Goal: Find contact information: Find contact information

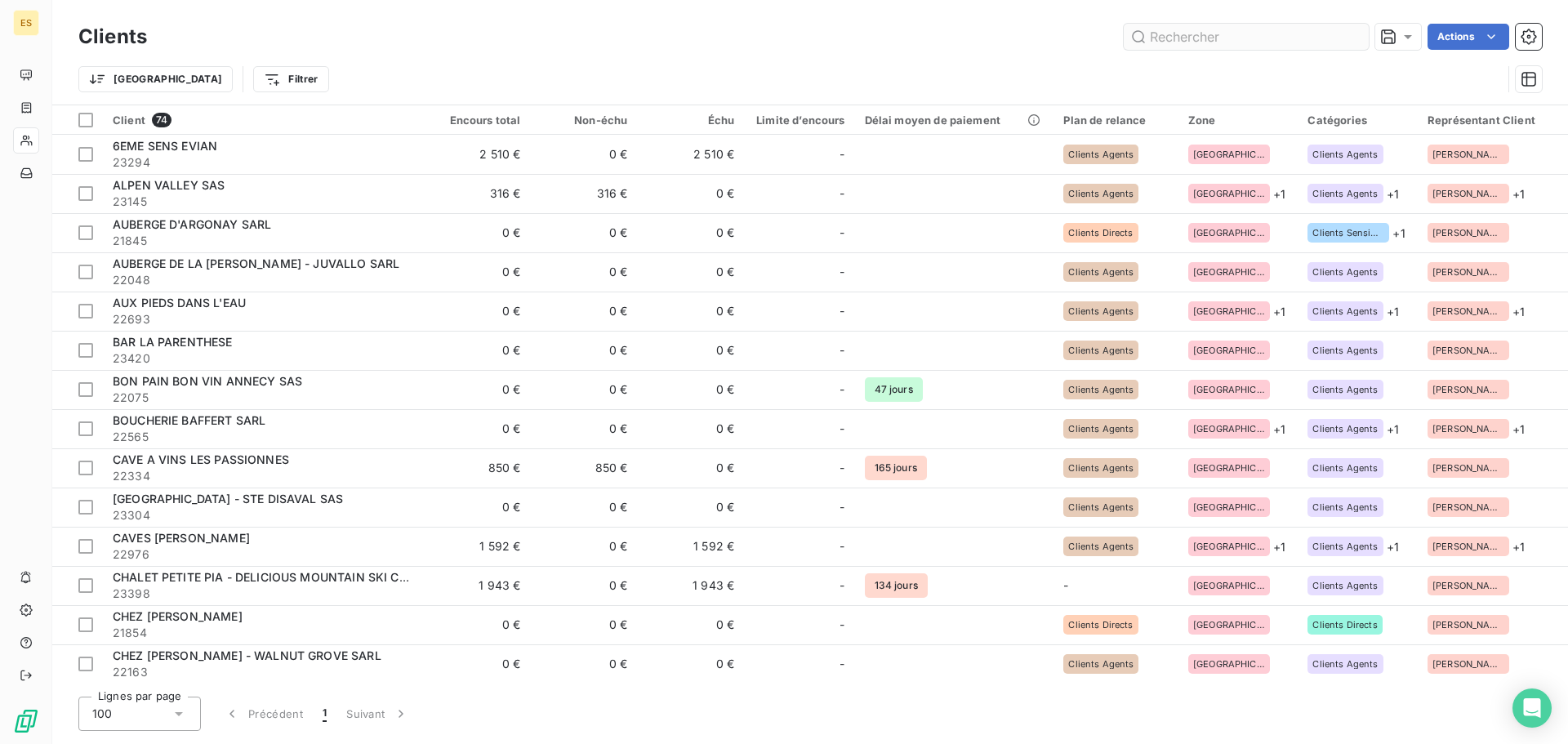
click at [1206, 38] on input "text" at bounding box center [1246, 36] width 245 height 27
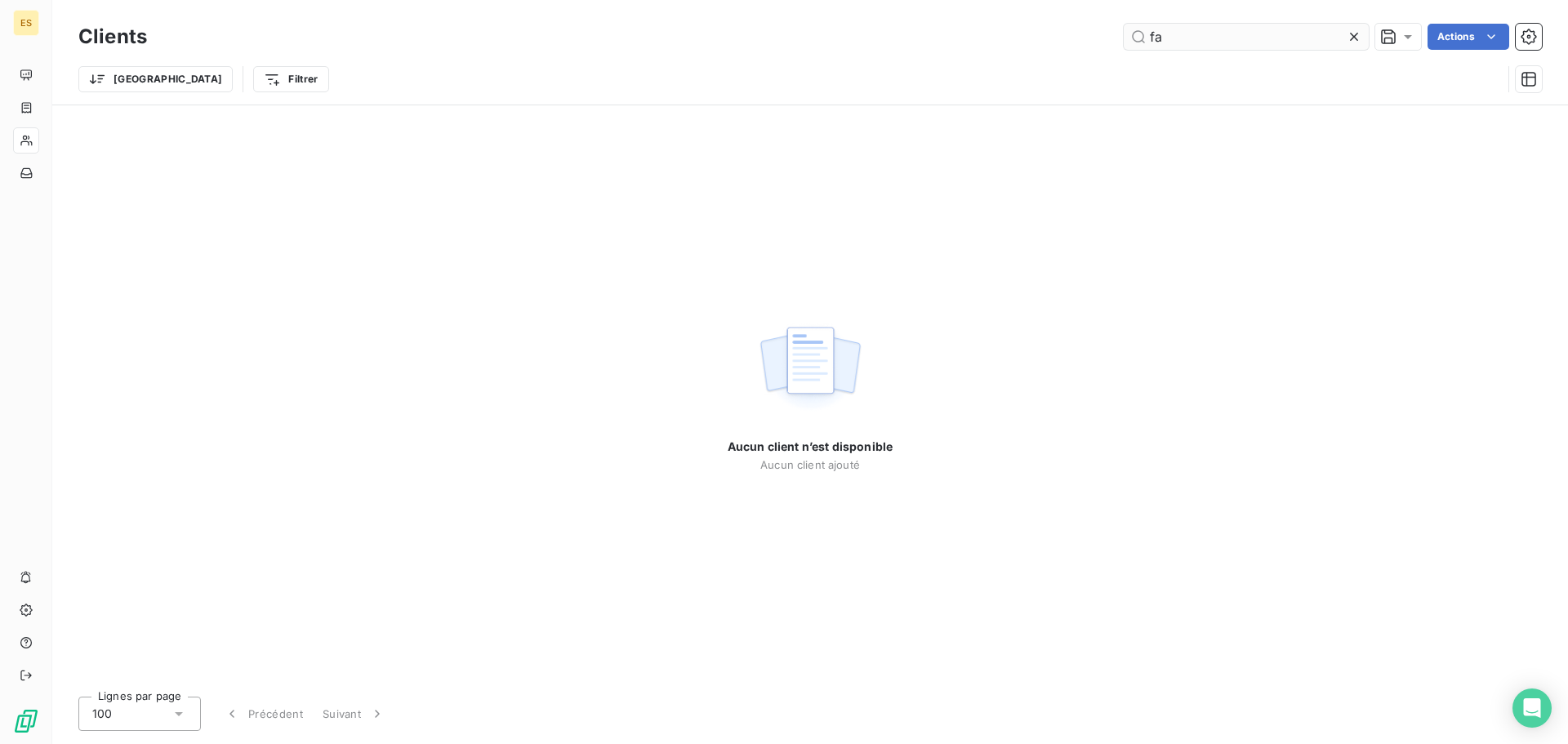
type input "f"
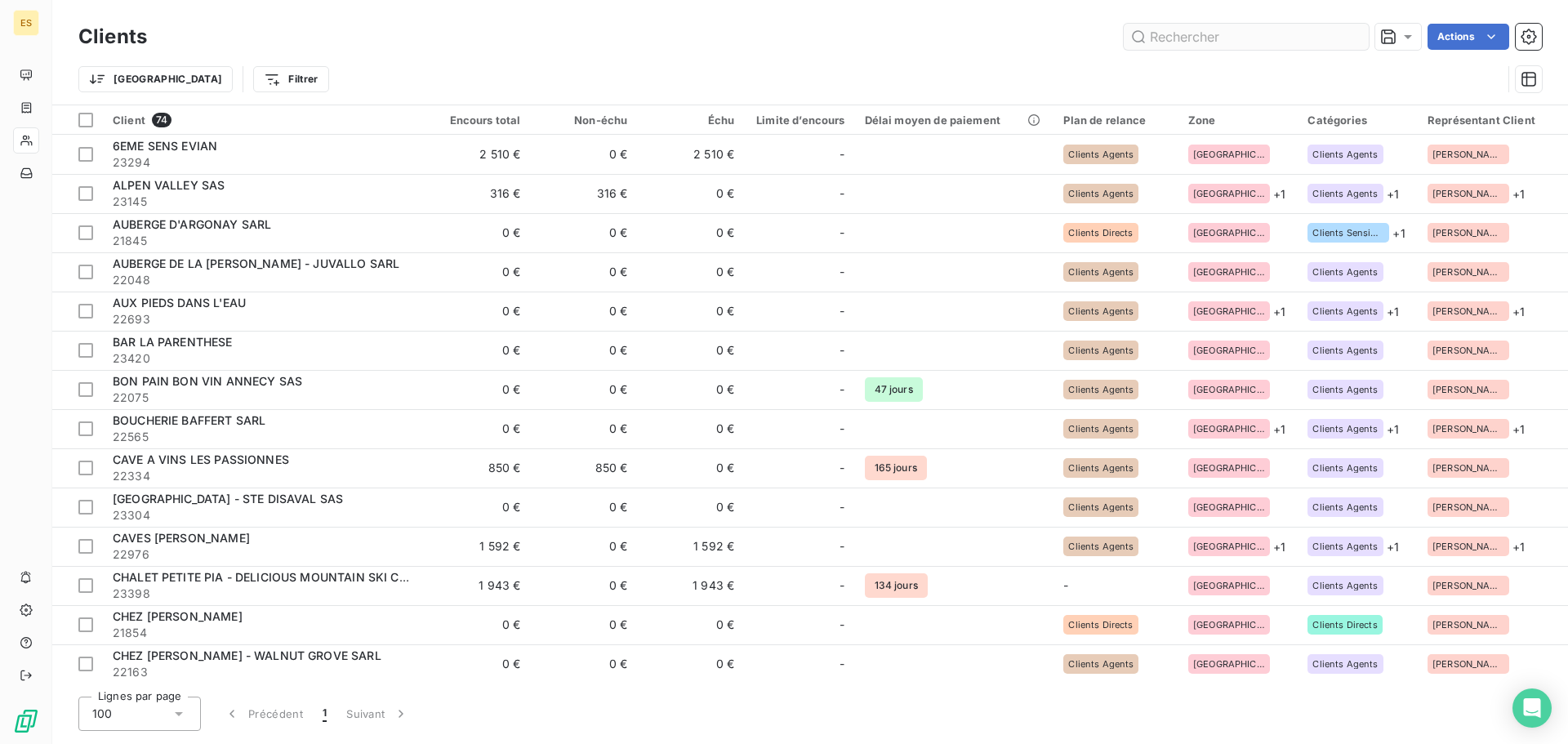
click at [1213, 29] on input "text" at bounding box center [1246, 36] width 245 height 27
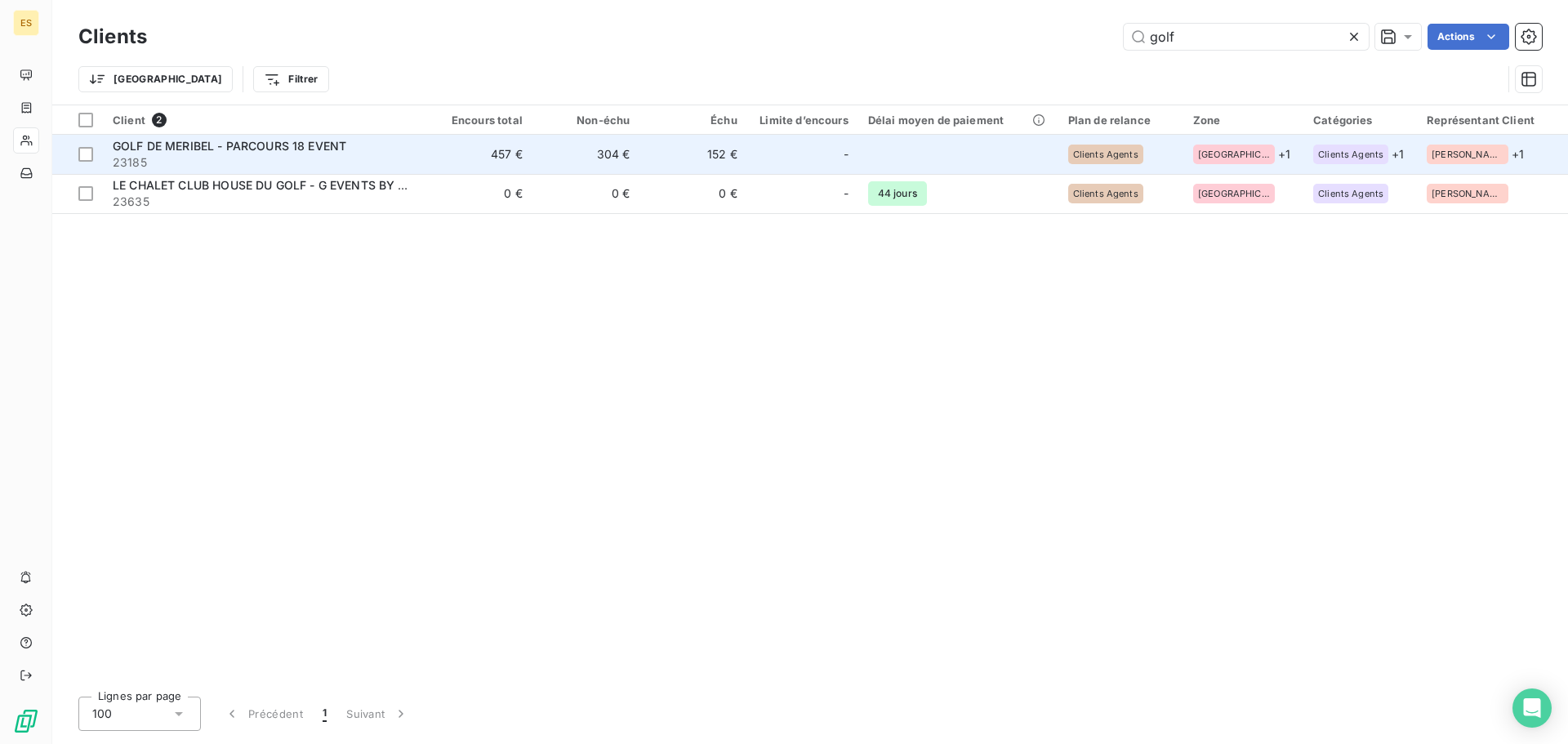
type input "golf"
click at [303, 147] on span "GOLF DE MERIBEL - PARCOURS 18 EVENT" at bounding box center [229, 146] width 233 height 14
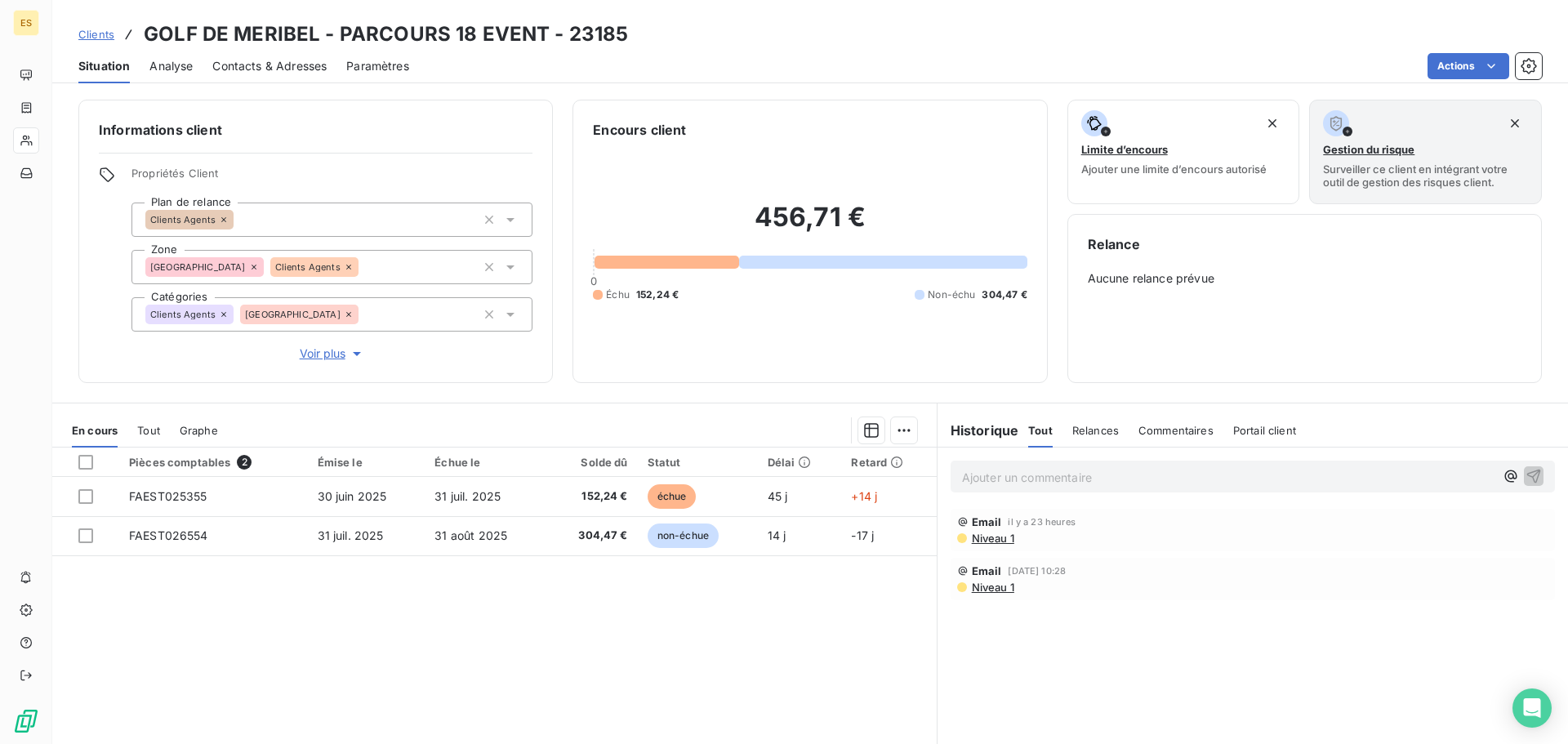
click at [266, 63] on span "Contacts & Adresses" at bounding box center [270, 66] width 114 height 17
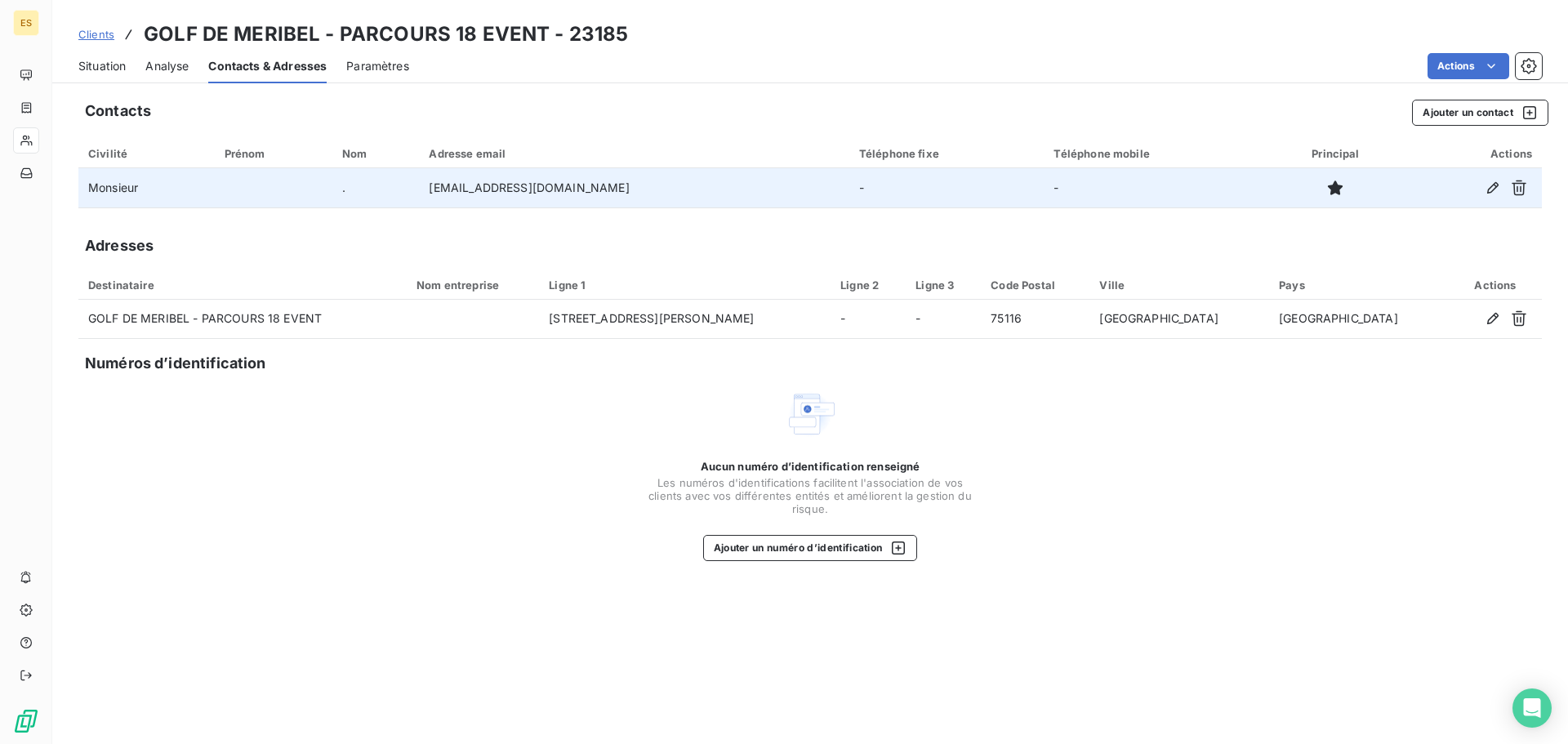
click at [500, 188] on td "[EMAIL_ADDRESS][DOMAIN_NAME]" at bounding box center [633, 188] width 429 height 39
click at [497, 191] on td "[EMAIL_ADDRESS][DOMAIN_NAME]" at bounding box center [633, 188] width 429 height 39
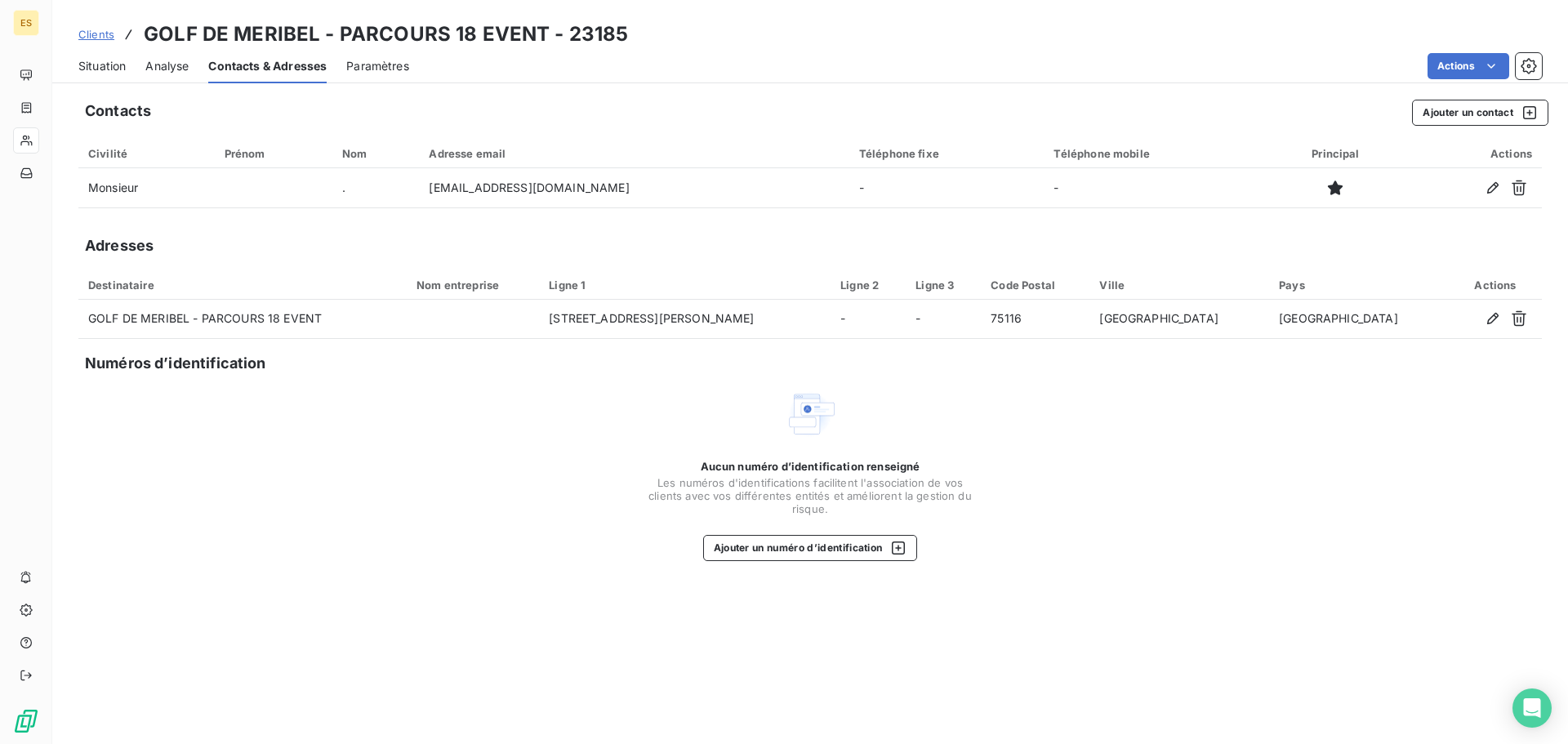
click at [262, 161] on th "Prénom" at bounding box center [273, 154] width 117 height 30
click at [262, 148] on div "Prénom" at bounding box center [274, 153] width 98 height 13
click at [357, 79] on div "Paramètres" at bounding box center [378, 66] width 63 height 34
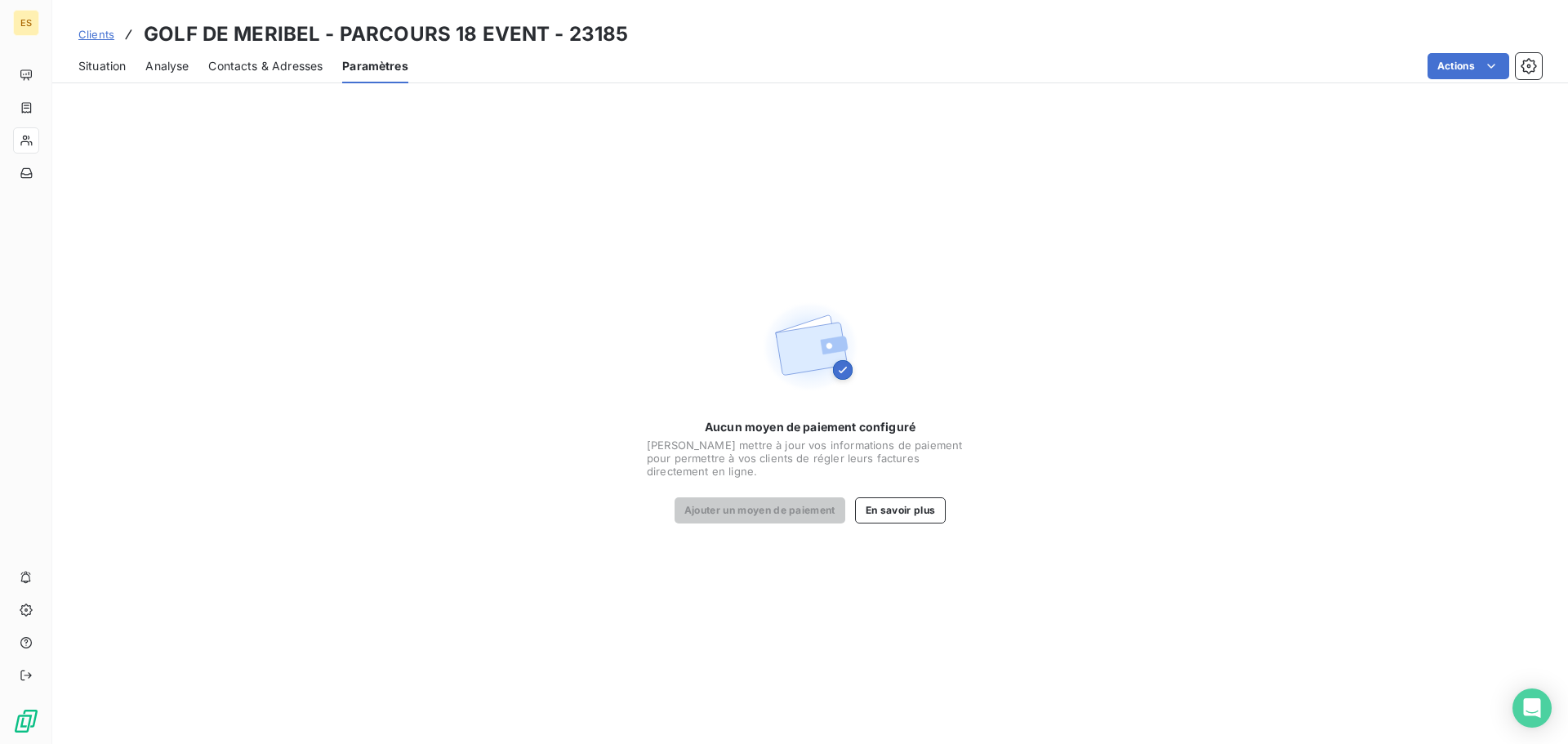
click at [252, 65] on span "Contacts & Adresses" at bounding box center [265, 66] width 114 height 17
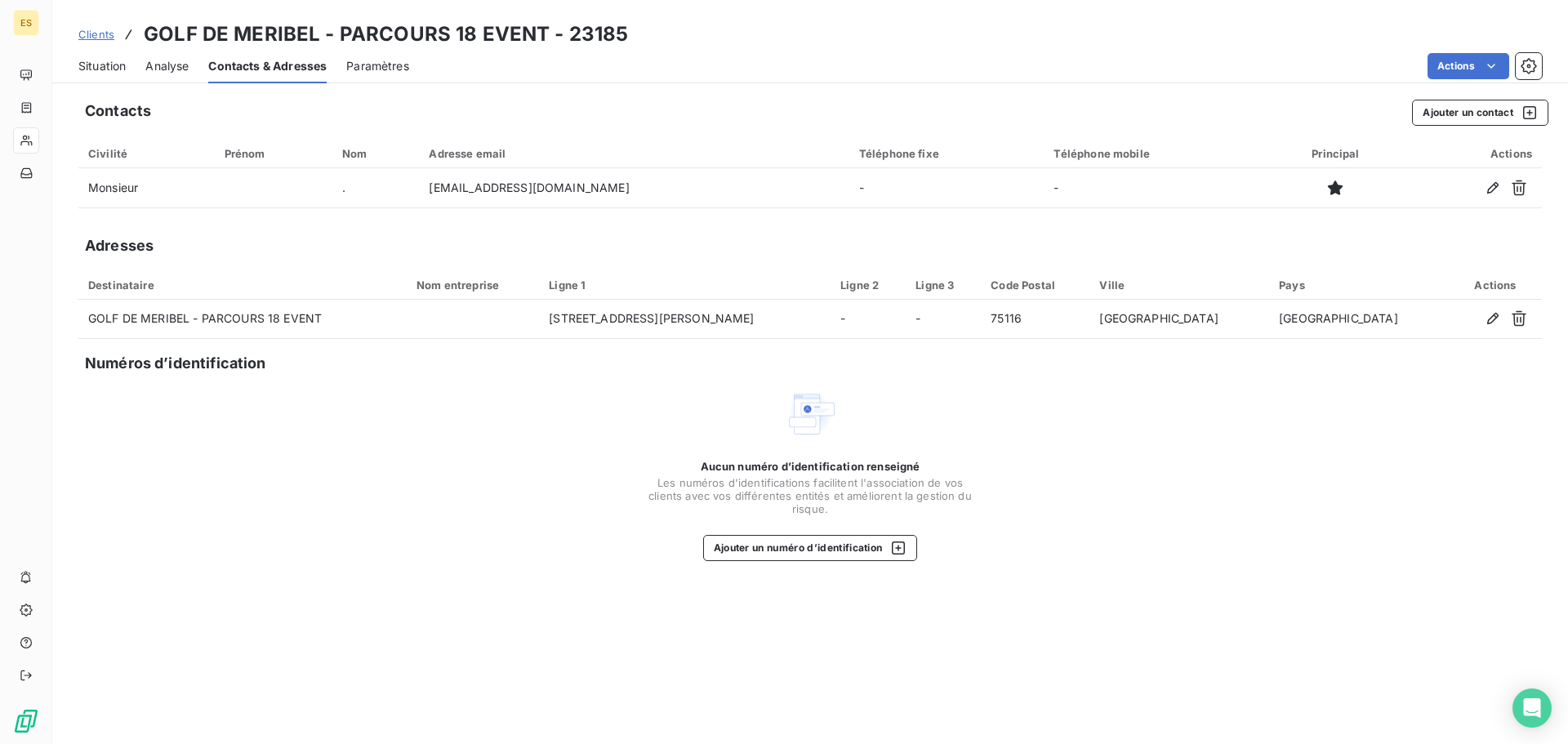
click at [156, 61] on span "Analyse" at bounding box center [167, 66] width 43 height 17
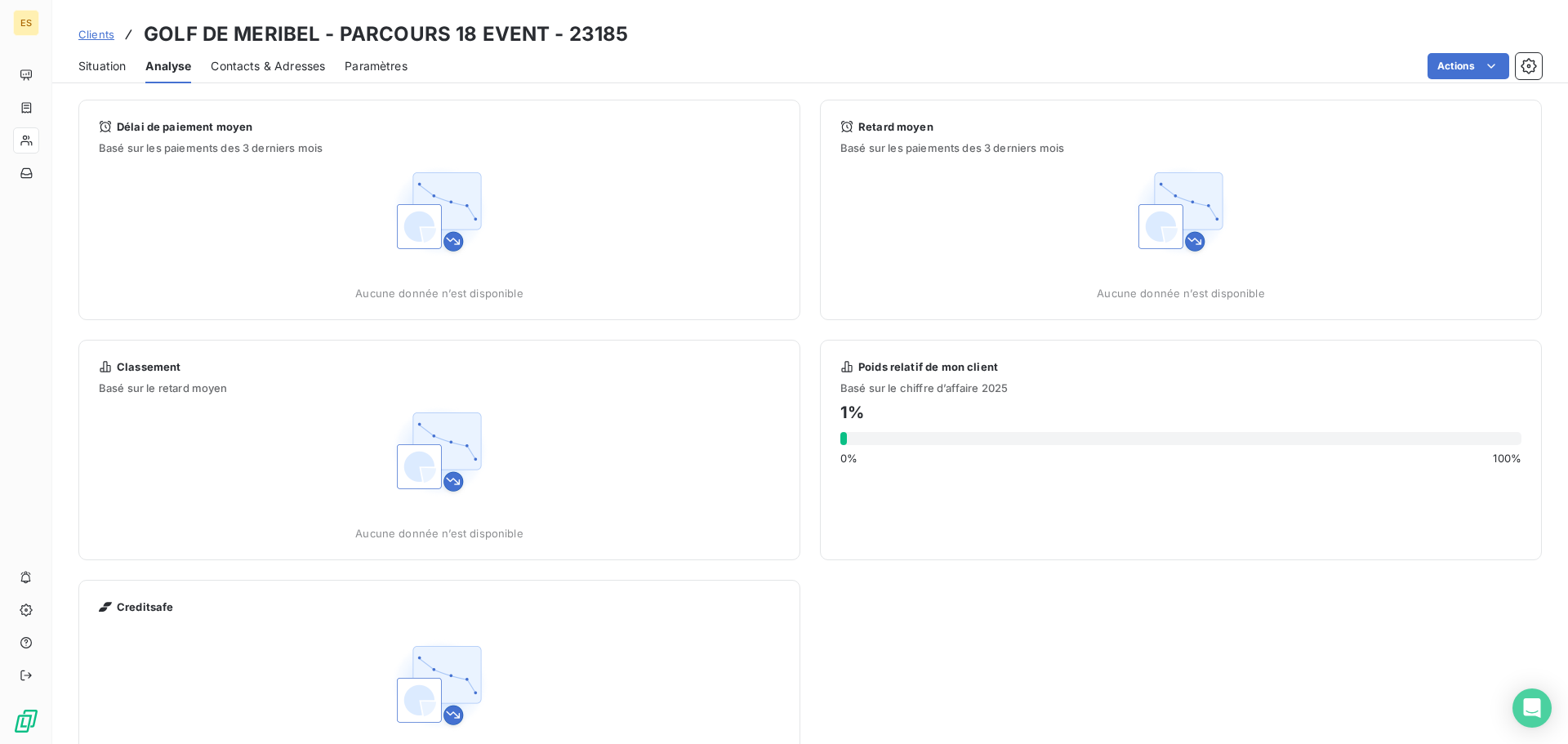
click at [102, 70] on span "Situation" at bounding box center [102, 66] width 47 height 17
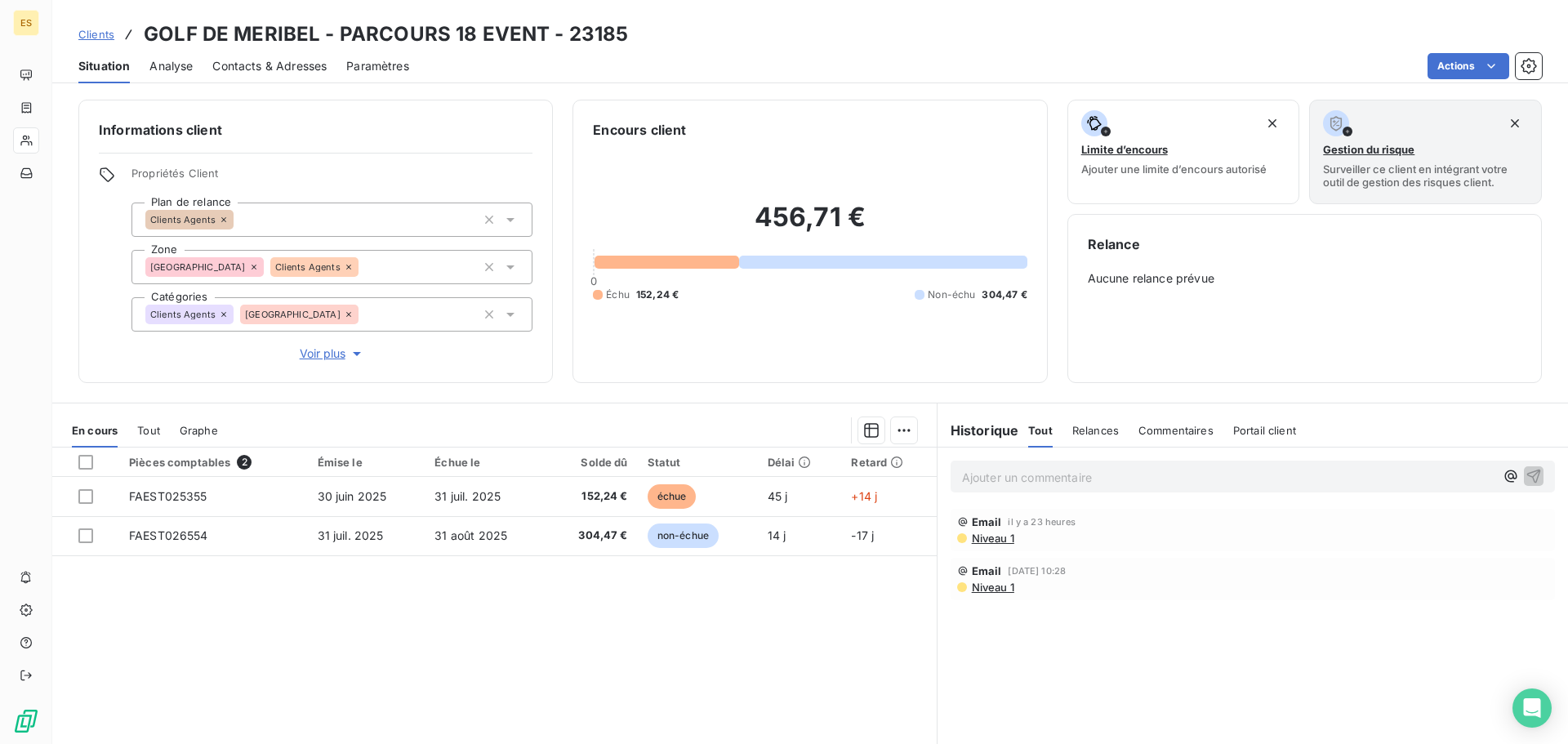
click at [289, 64] on span "Contacts & Adresses" at bounding box center [270, 66] width 114 height 17
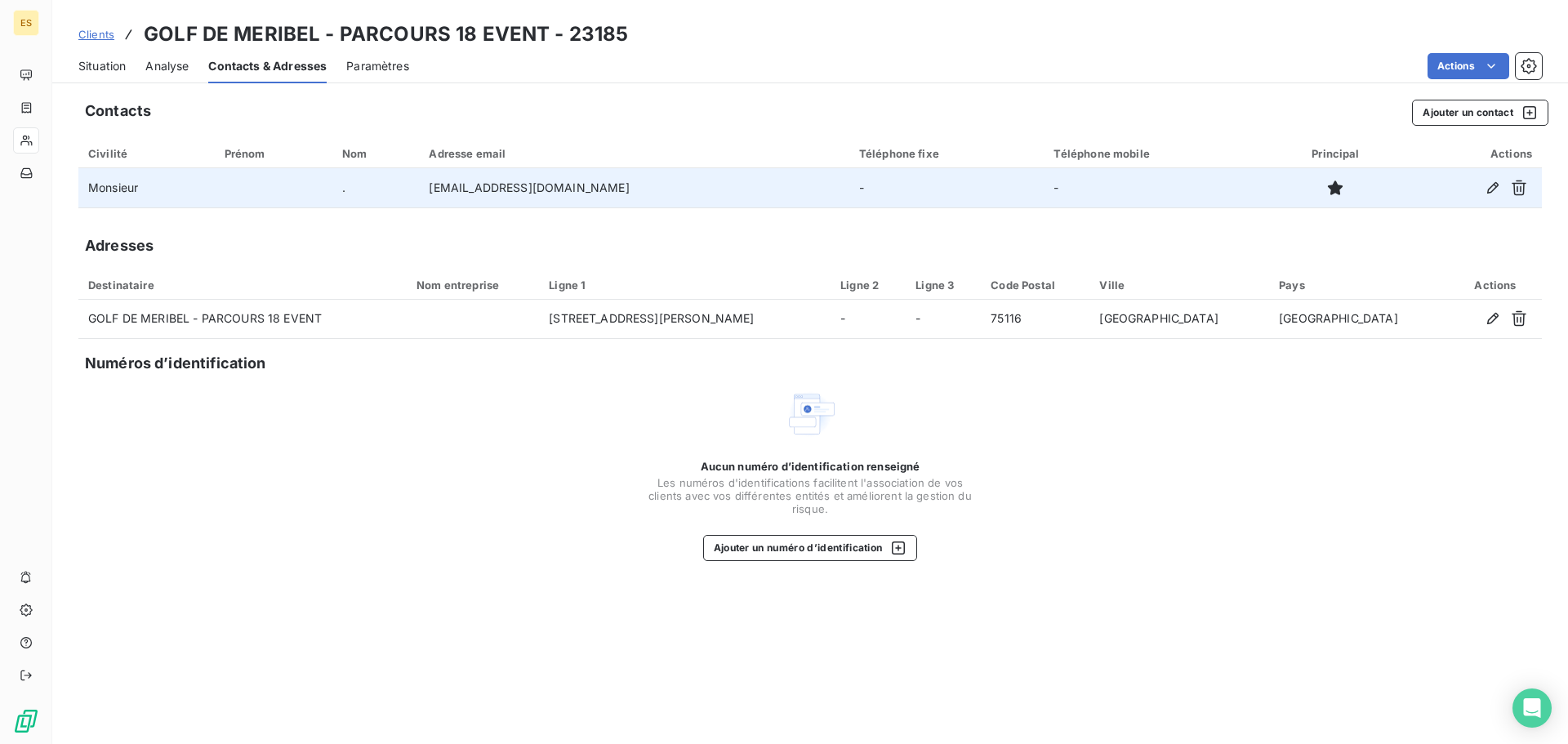
click at [570, 193] on td "[EMAIL_ADDRESS][DOMAIN_NAME]" at bounding box center [633, 188] width 429 height 39
copy td "[EMAIL_ADDRESS][DOMAIN_NAME]"
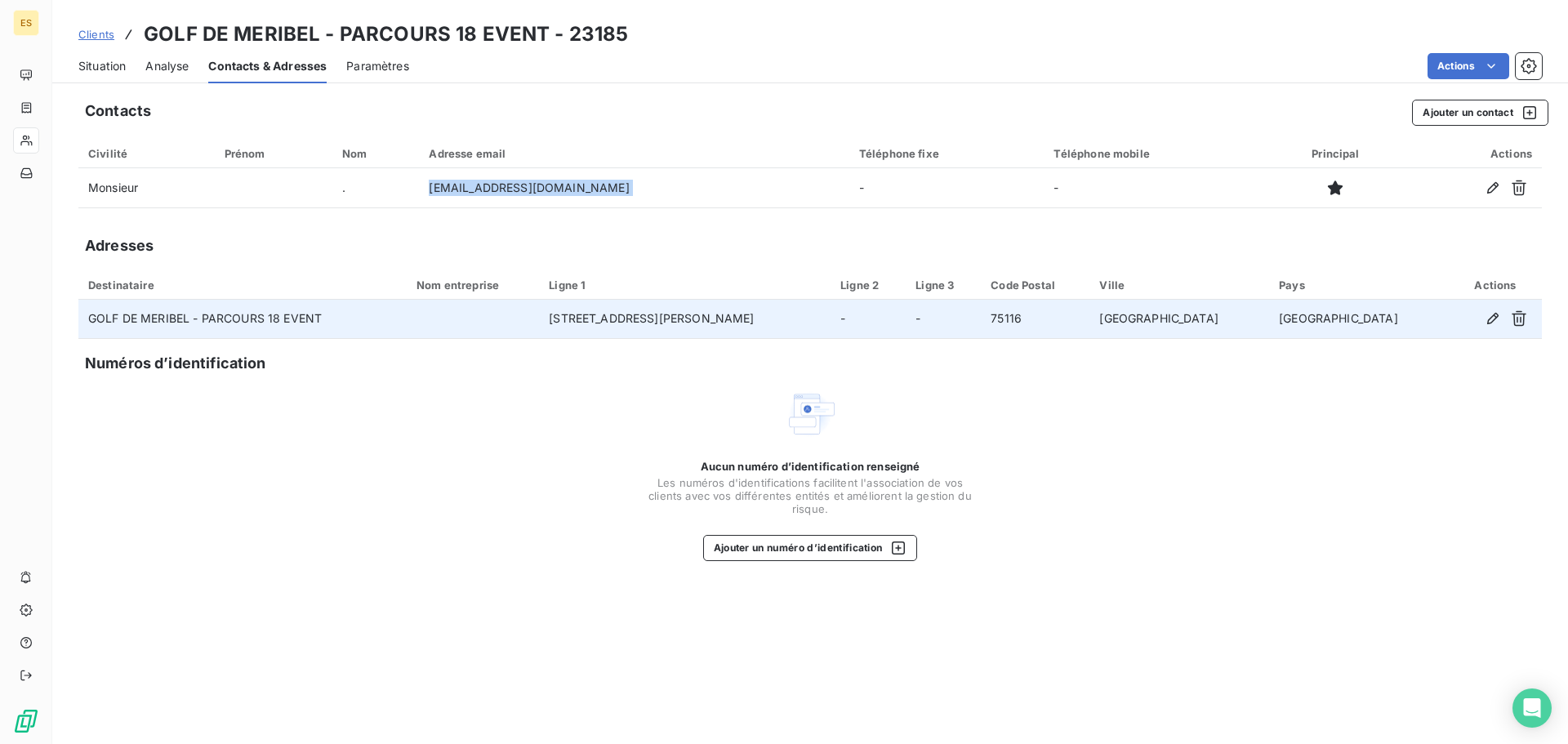
click at [152, 317] on td "GOLF DE MERIBEL - PARCOURS 18 EVENT" at bounding box center [242, 319] width 328 height 39
copy td "GOLF DE MERIBEL - PARCOURS 18 EVENT"
click at [735, 329] on td "[STREET_ADDRESS][PERSON_NAME]" at bounding box center [685, 319] width 292 height 39
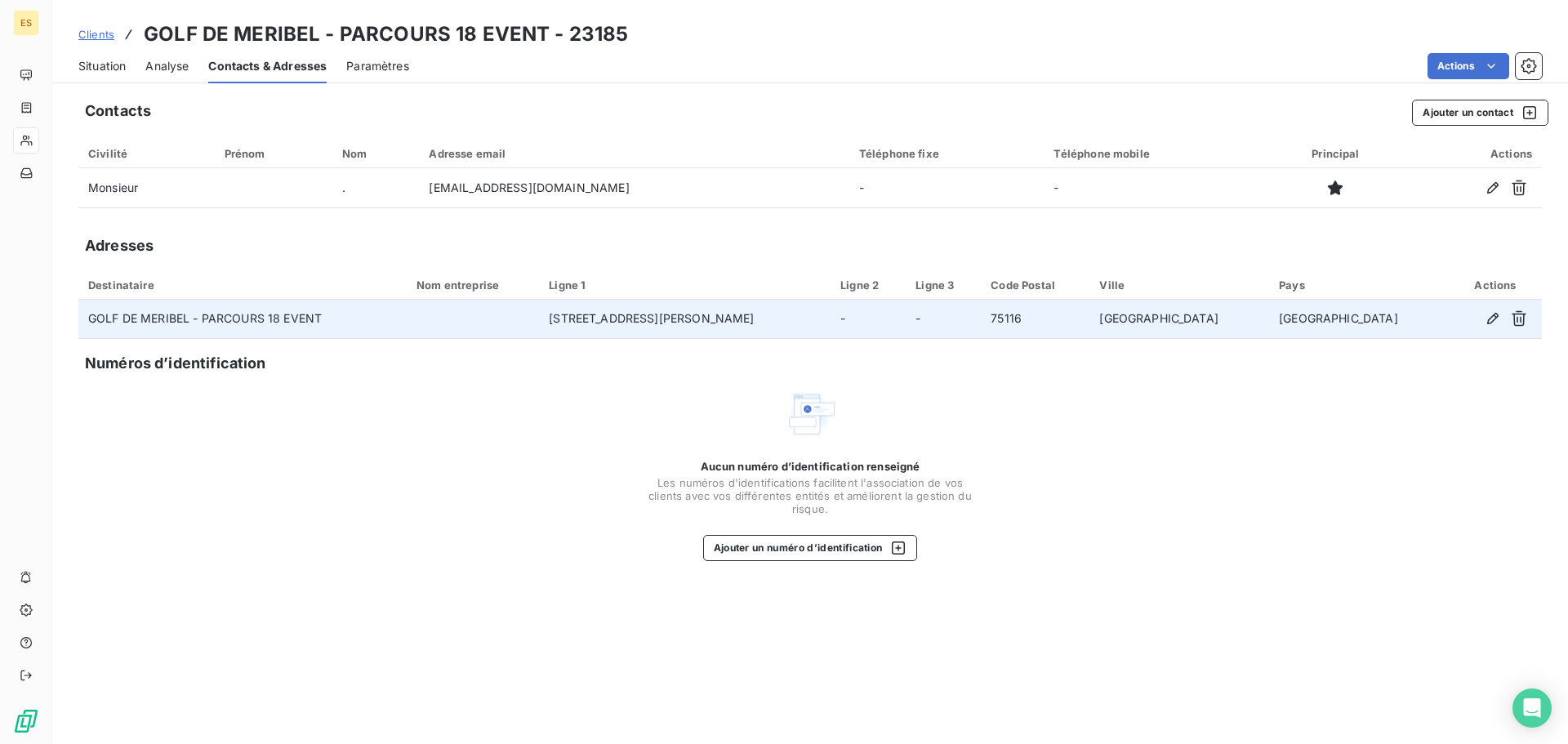
click at [729, 324] on td "[STREET_ADDRESS][PERSON_NAME]" at bounding box center [685, 319] width 292 height 39
copy td "[STREET_ADDRESS][PERSON_NAME]"
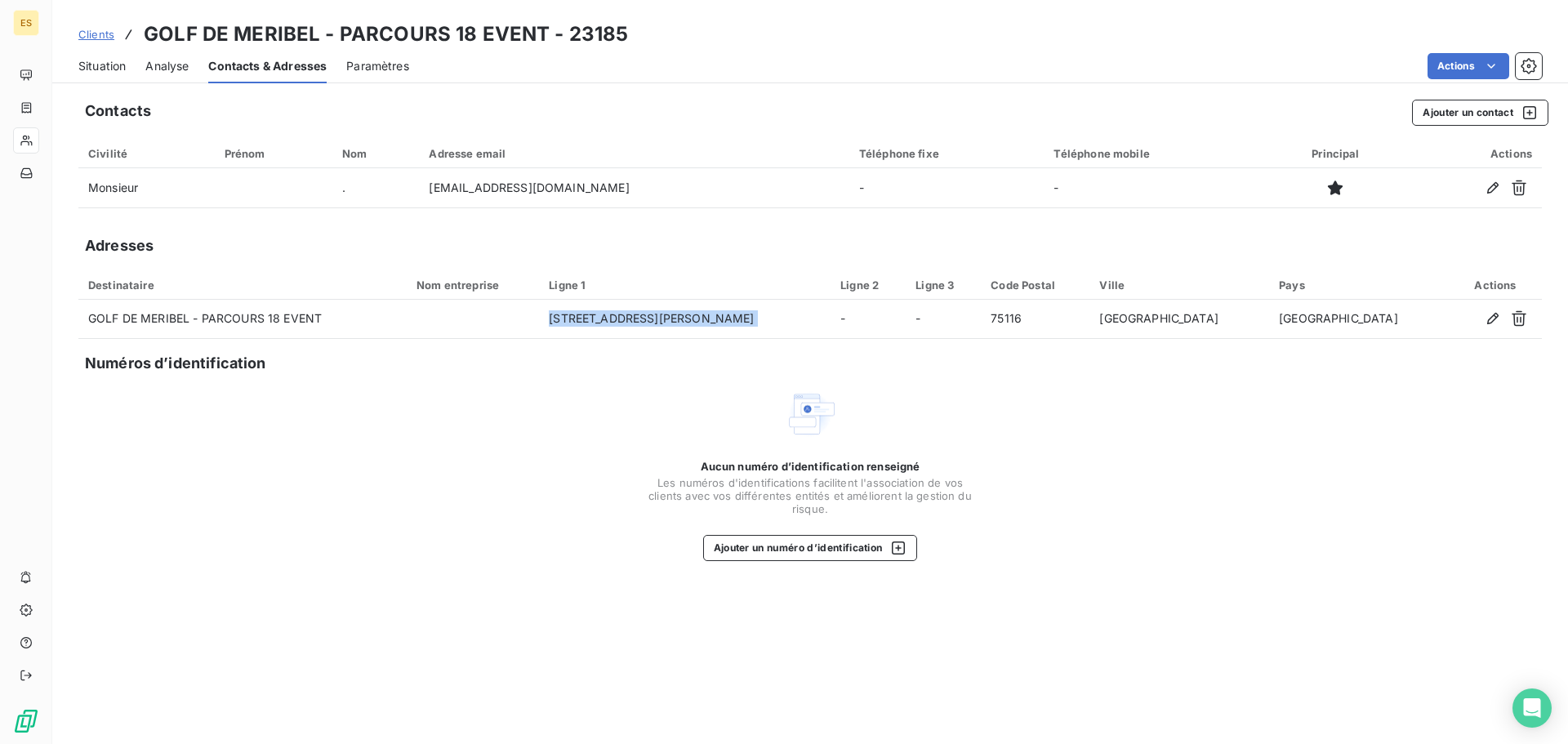
click at [164, 56] on div "Analyse" at bounding box center [167, 66] width 43 height 34
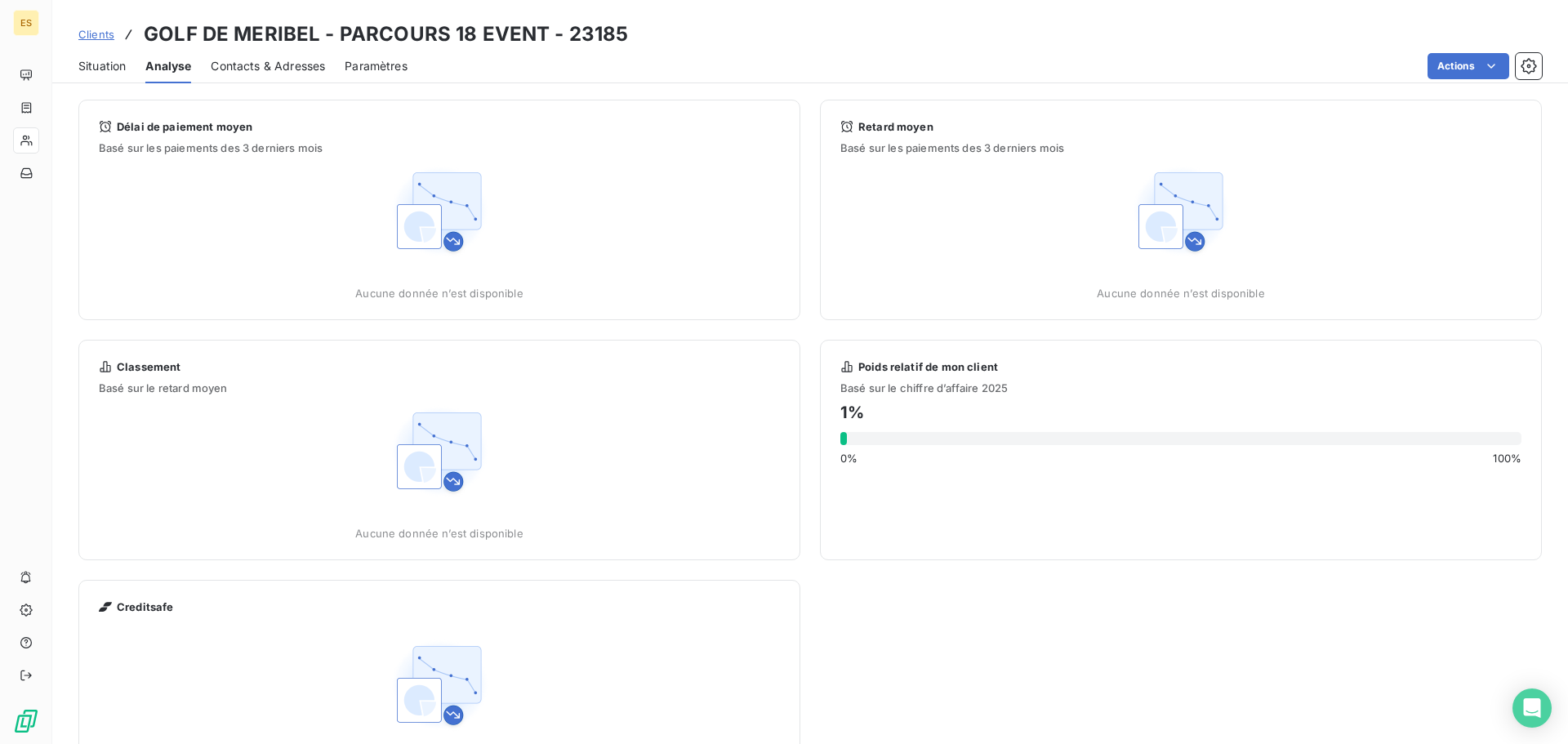
click at [109, 68] on span "Situation" at bounding box center [102, 66] width 47 height 17
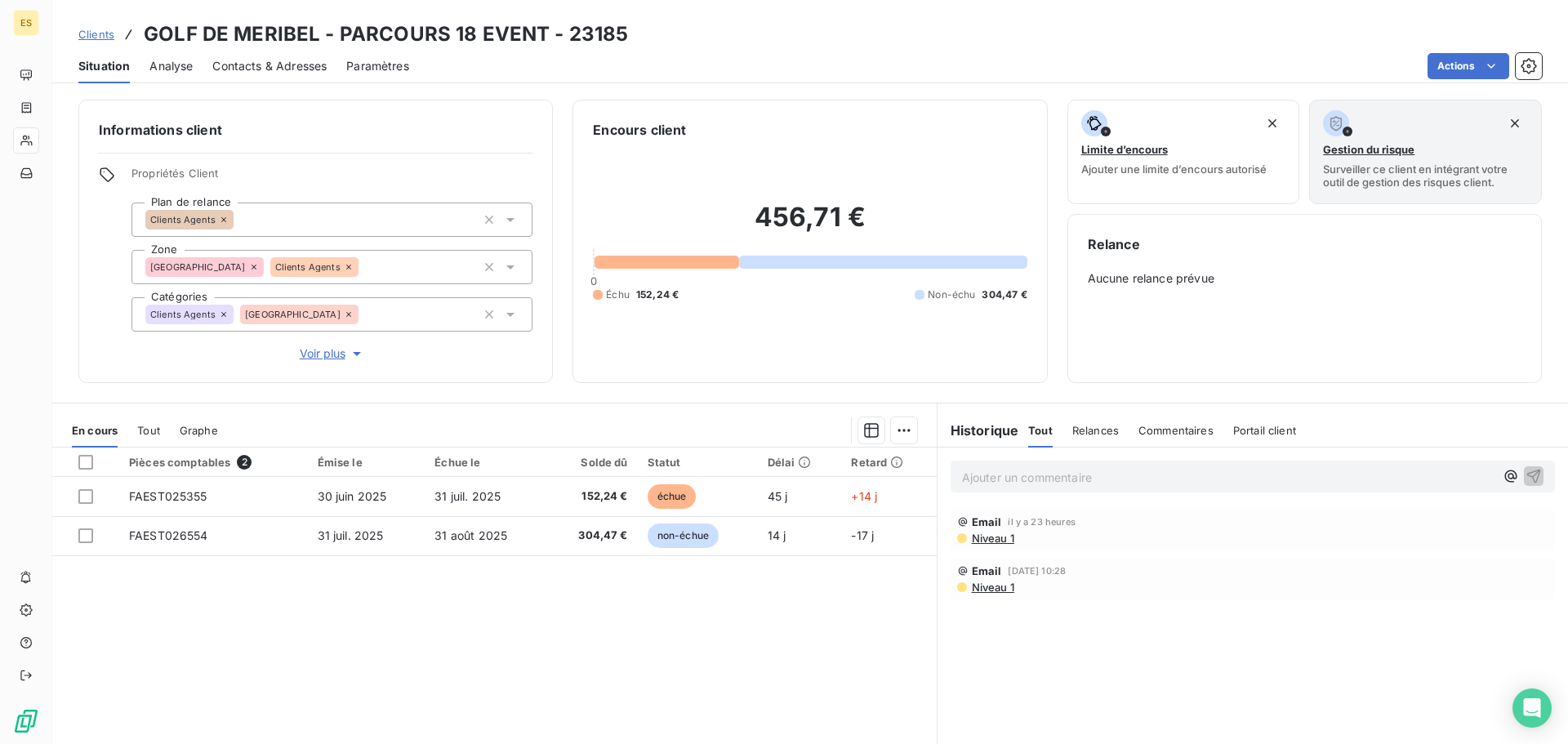
click at [400, 60] on span "Paramètres" at bounding box center [378, 66] width 63 height 17
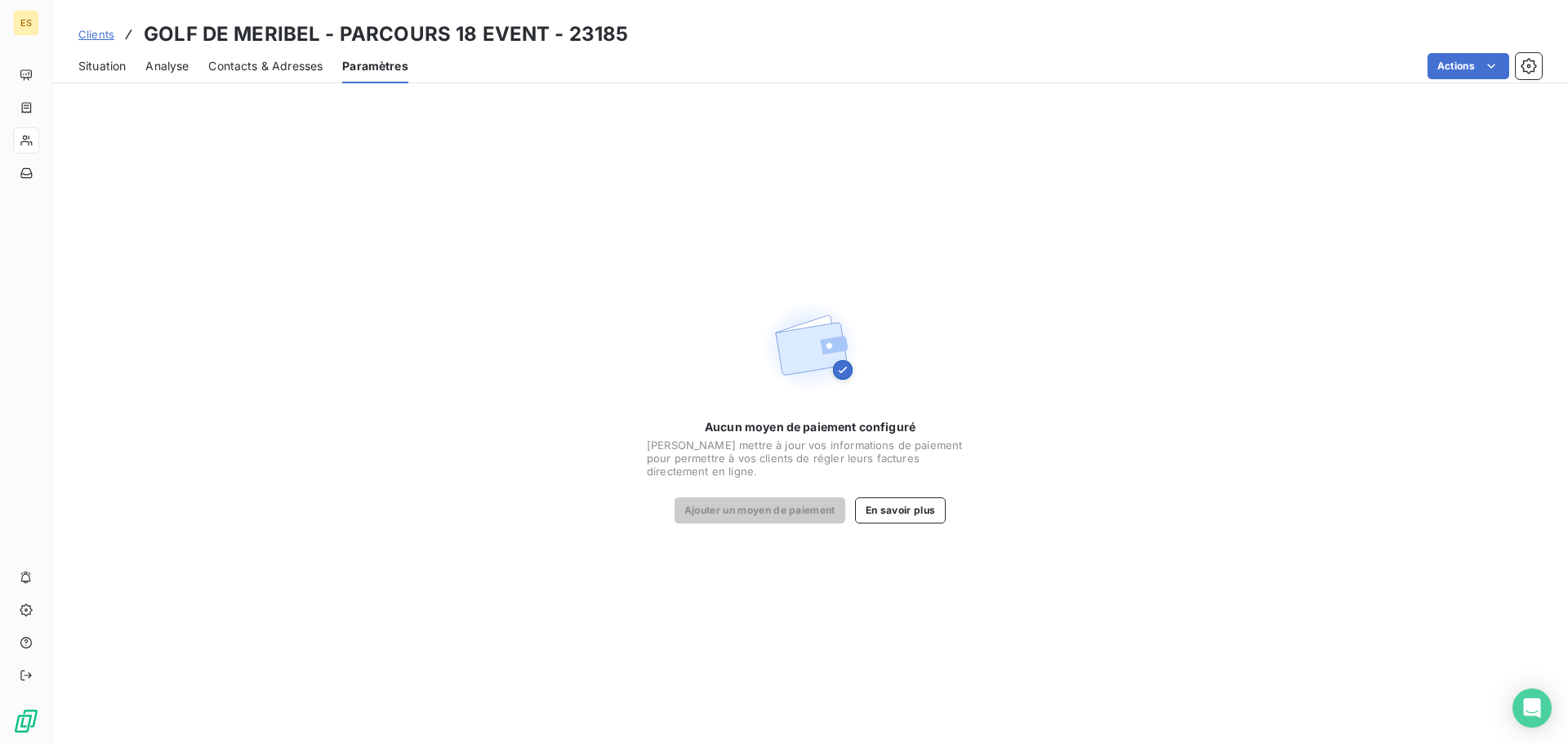
click at [452, 27] on h3 "GOLF DE MERIBEL - PARCOURS 18 EVENT - 23185" at bounding box center [386, 34] width 485 height 30
click at [451, 22] on h3 "GOLF DE MERIBEL - PARCOURS 18 EVENT - 23185" at bounding box center [386, 34] width 485 height 30
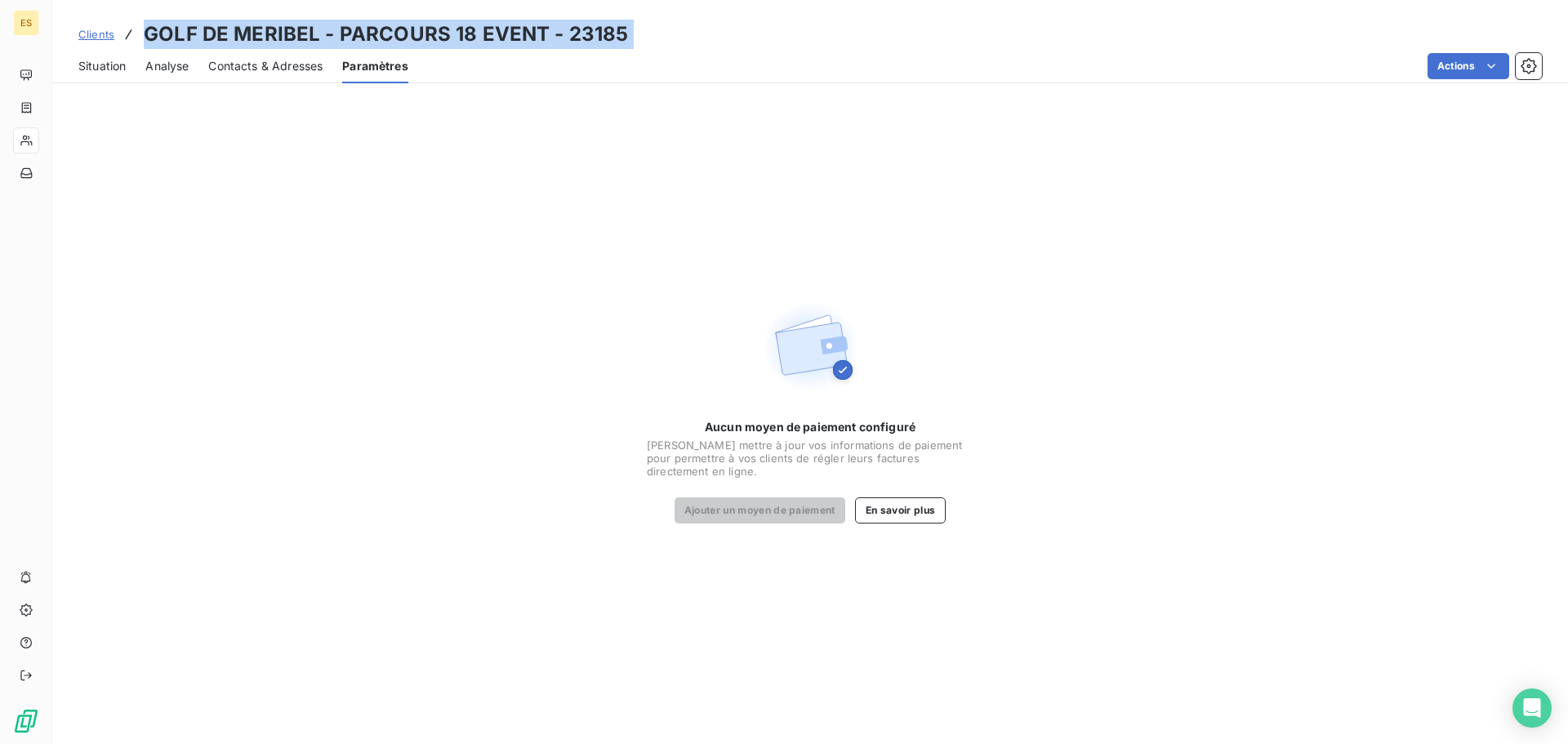
click at [451, 22] on h3 "GOLF DE MERIBEL - PARCOURS 18 EVENT - 23185" at bounding box center [386, 34] width 485 height 30
